Goal: Complete application form

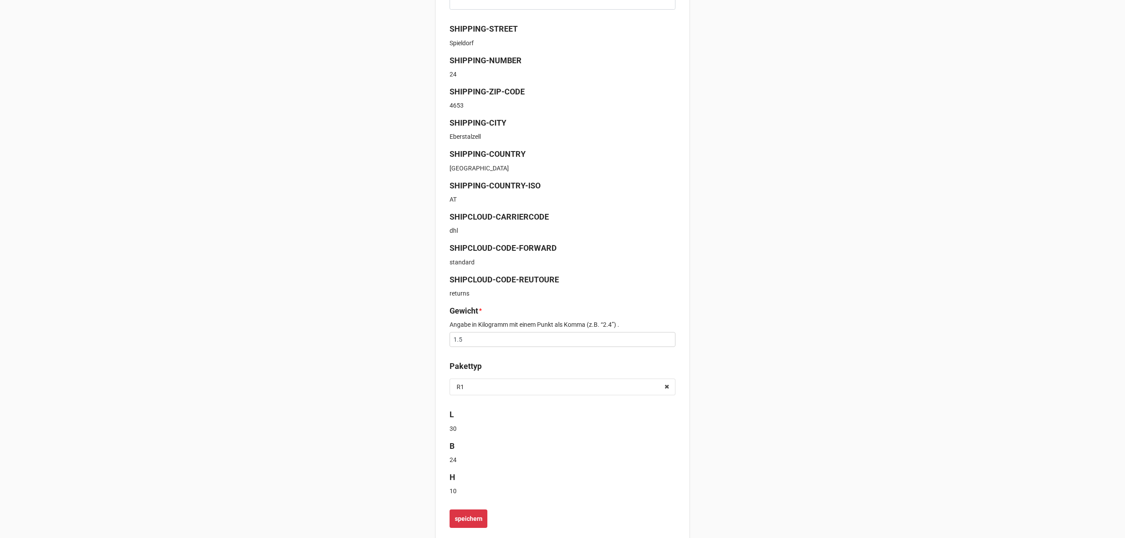
scroll to position [214, 0]
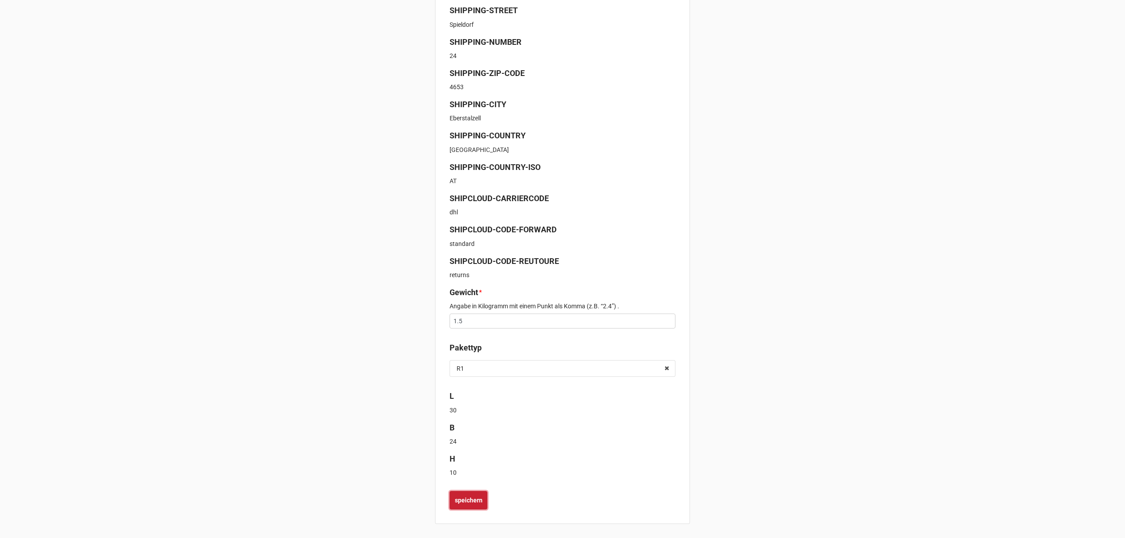
click at [471, 503] on b "speichern" at bounding box center [469, 500] width 28 height 9
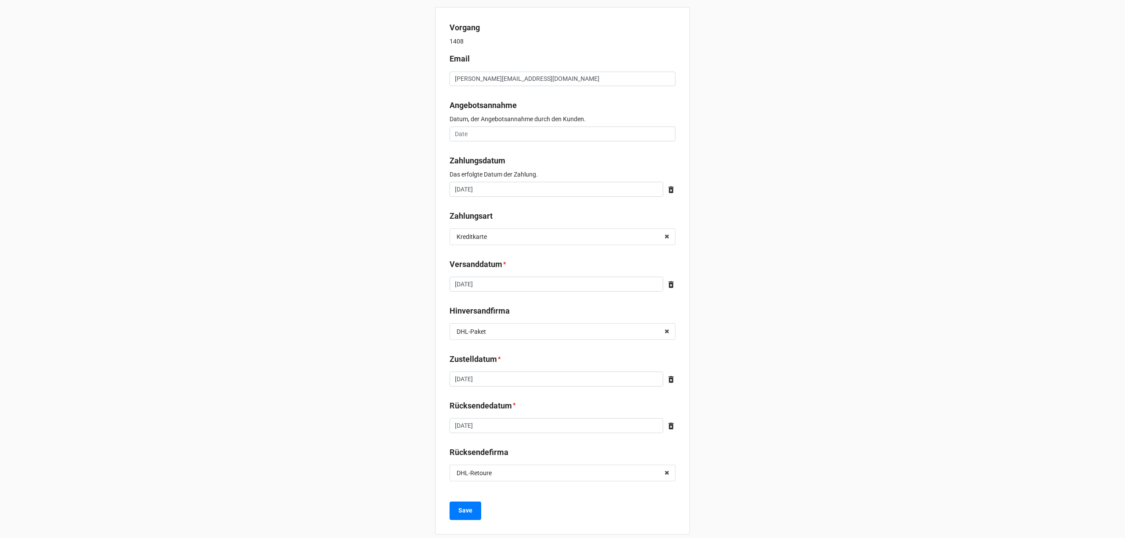
scroll to position [11, 0]
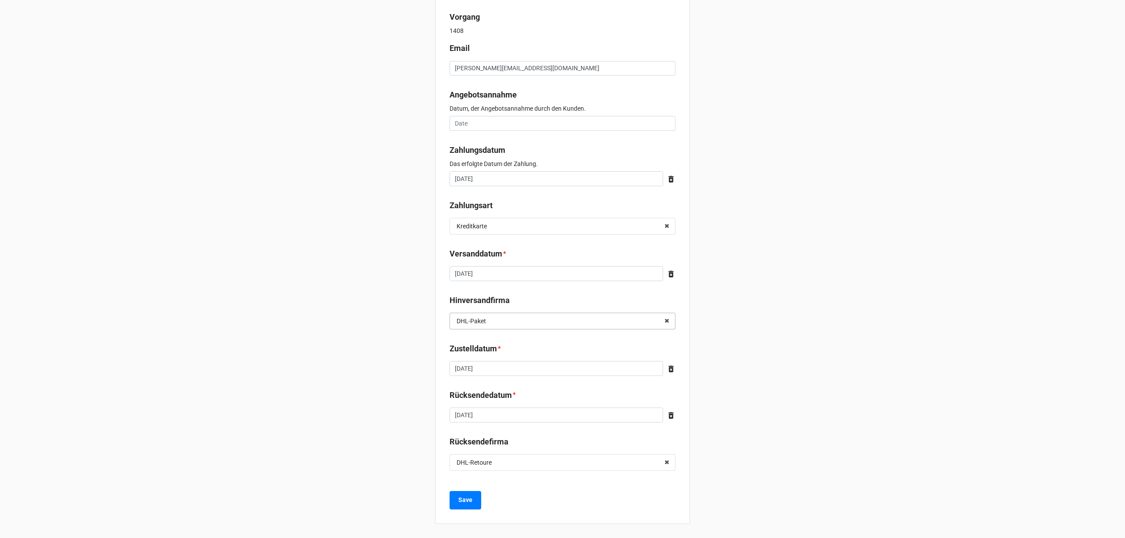
click at [537, 317] on input "text" at bounding box center [562, 321] width 225 height 16
click at [498, 385] on span "DHL-International" at bounding box center [481, 386] width 49 height 7
click at [523, 466] on input "text" at bounding box center [562, 463] width 225 height 16
click at [501, 507] on div "Österreichische Post" at bounding box center [562, 511] width 225 height 16
click at [465, 503] on b "Save" at bounding box center [465, 500] width 14 height 9
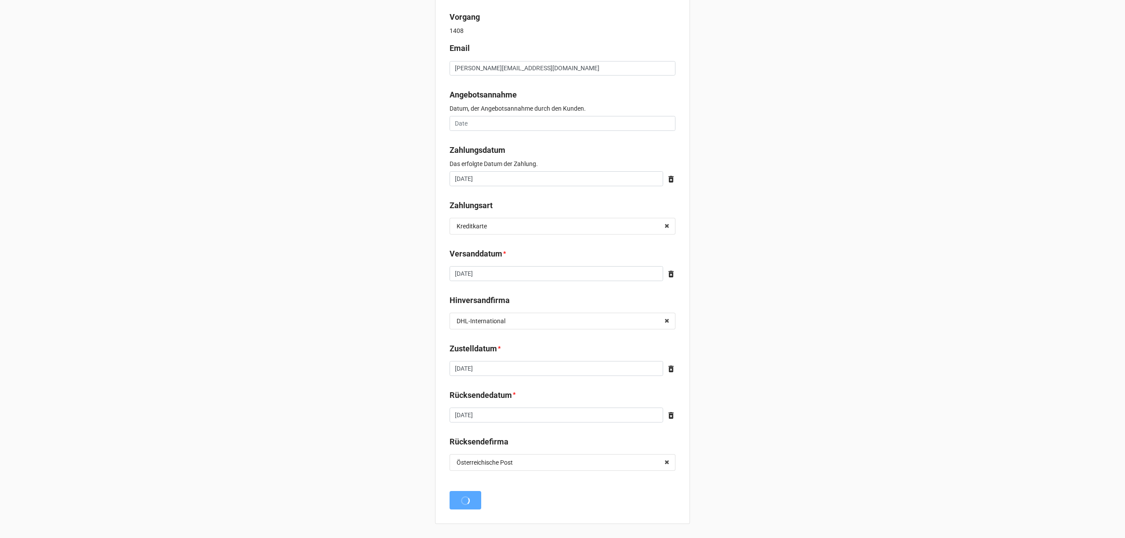
scroll to position [0, 0]
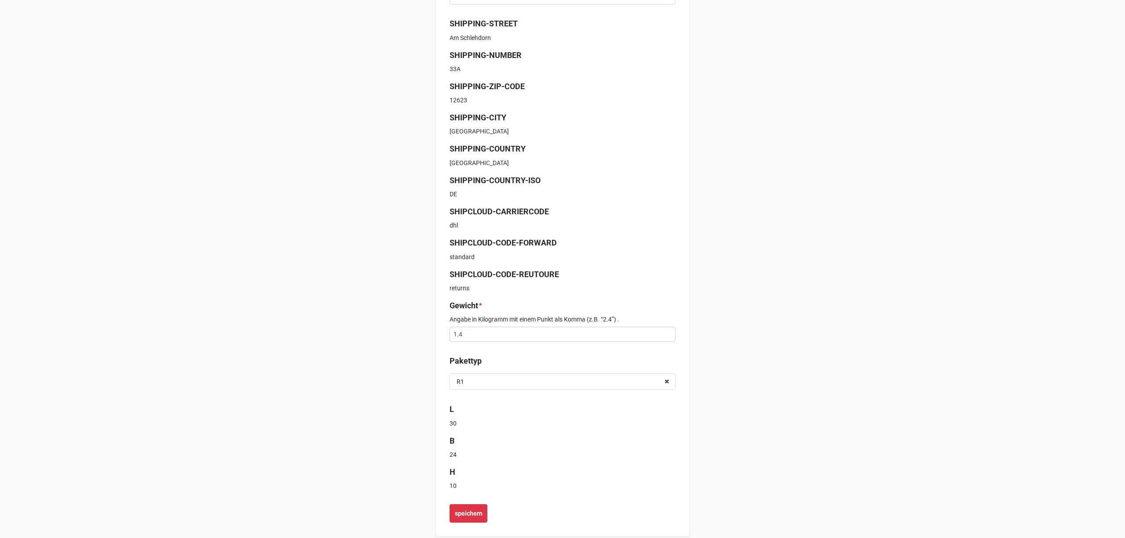
scroll to position [214, 0]
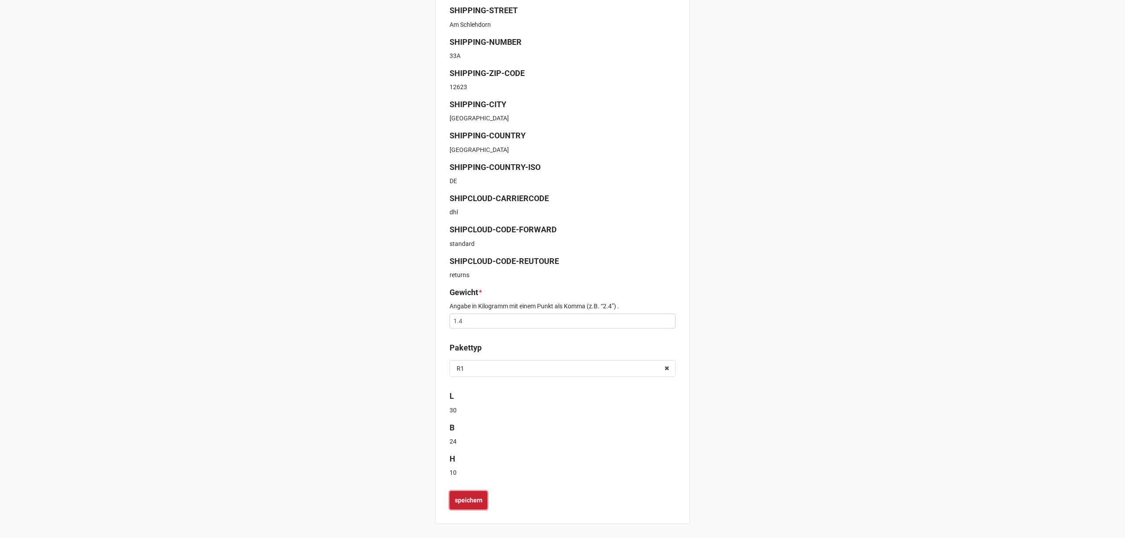
click at [468, 500] on b "speichern" at bounding box center [469, 500] width 28 height 9
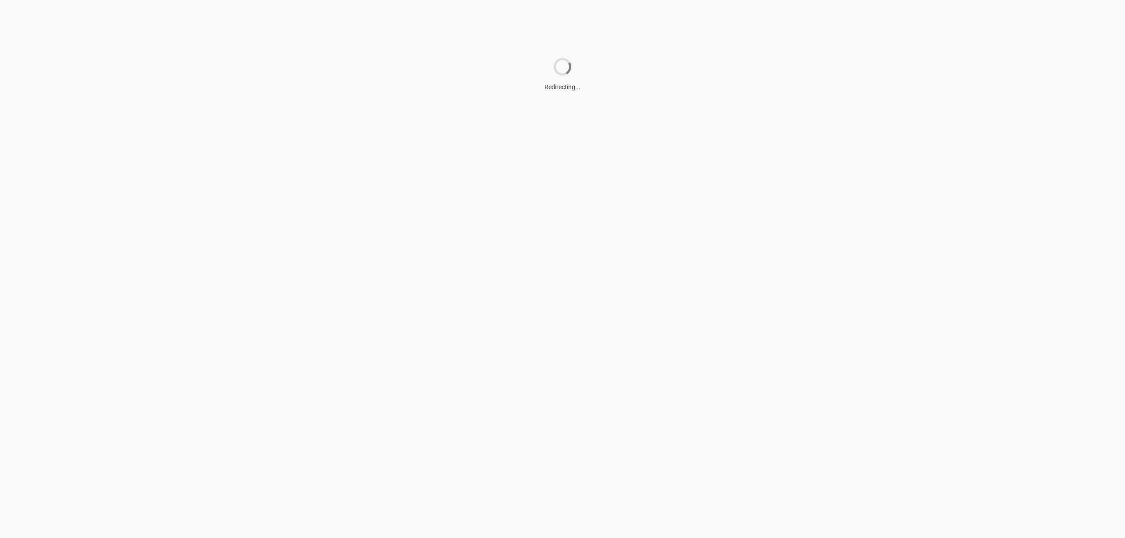
scroll to position [0, 0]
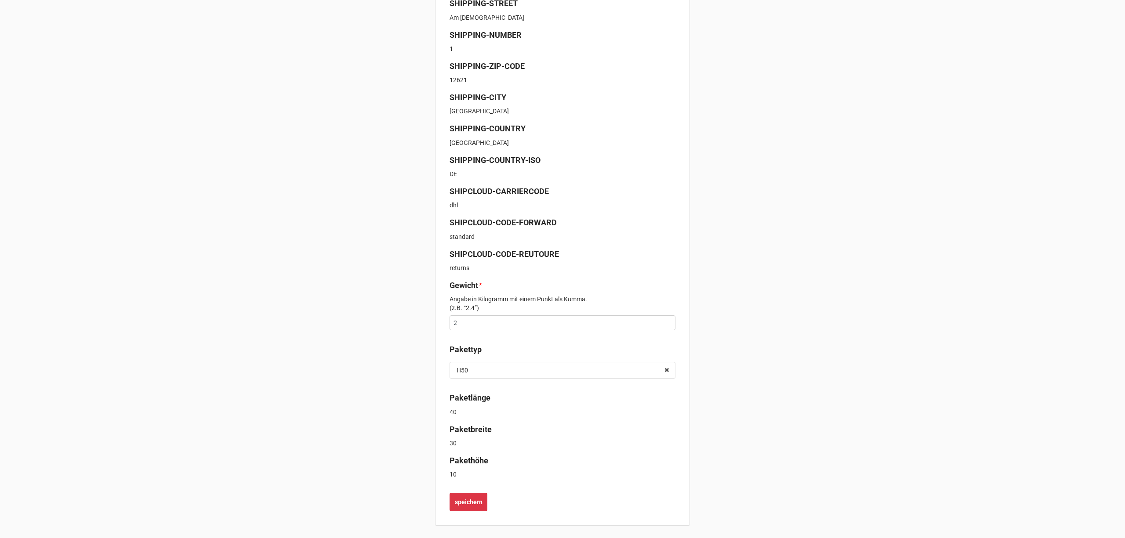
scroll to position [222, 0]
click at [466, 498] on b "speichern" at bounding box center [469, 500] width 28 height 9
